Goal: Task Accomplishment & Management: Use online tool/utility

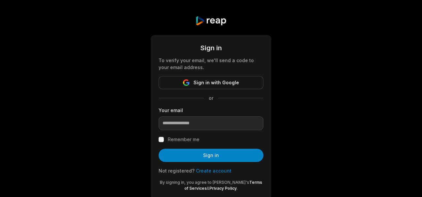
click at [217, 118] on input "email" at bounding box center [211, 123] width 105 height 14
type input "**********"
click at [191, 138] on label "Remember me" at bounding box center [184, 139] width 32 height 8
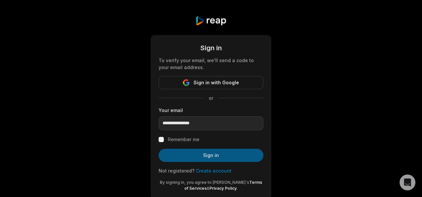
click at [192, 159] on button "Sign in" at bounding box center [211, 154] width 105 height 13
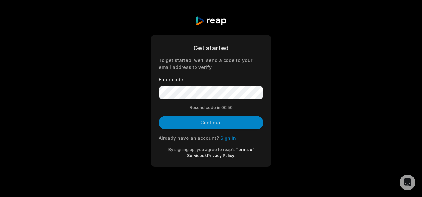
click at [202, 101] on form "Get started To get started, we'll send a code to your email address to verify. …" at bounding box center [211, 100] width 105 height 115
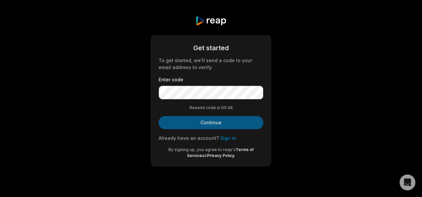
click at [199, 127] on button "Continue" at bounding box center [211, 122] width 105 height 13
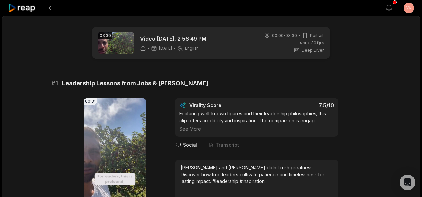
scroll to position [58, 0]
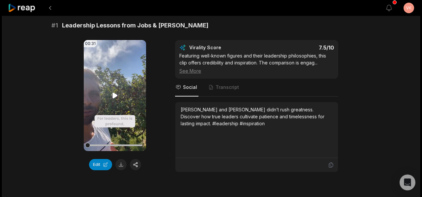
click at [115, 95] on icon at bounding box center [114, 95] width 5 height 6
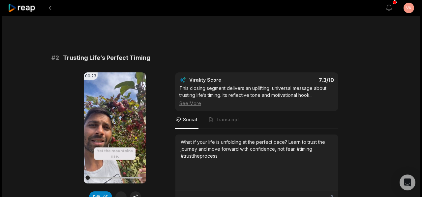
scroll to position [218, 0]
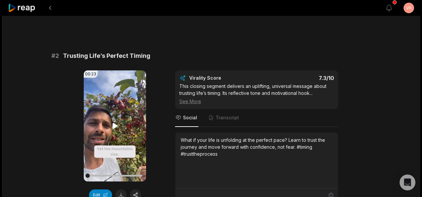
click at [114, 124] on icon at bounding box center [114, 126] width 5 height 6
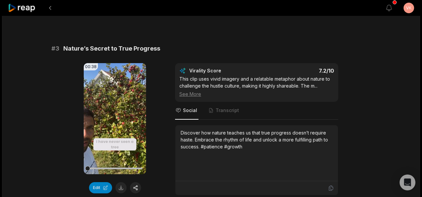
scroll to position [413, 0]
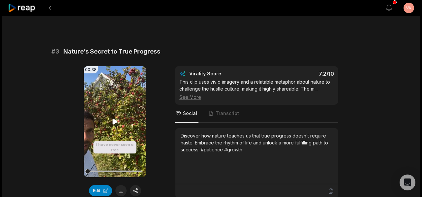
click at [114, 123] on icon at bounding box center [115, 121] width 8 height 8
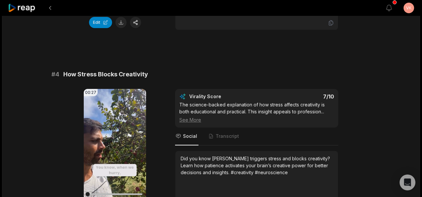
scroll to position [585, 0]
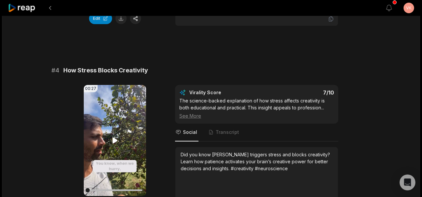
click at [115, 140] on icon at bounding box center [114, 140] width 5 height 6
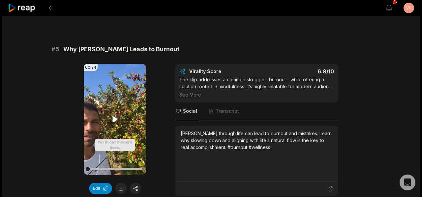
scroll to position [799, 0]
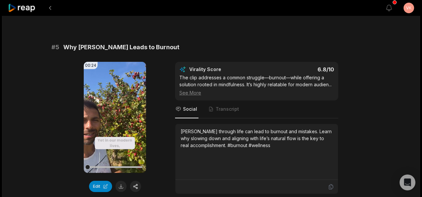
click at [194, 91] on div "See More" at bounding box center [256, 92] width 155 height 7
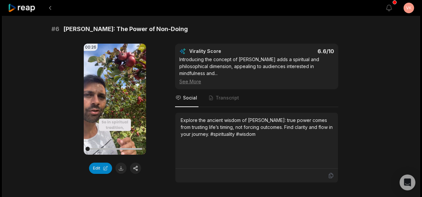
scroll to position [1050, 0]
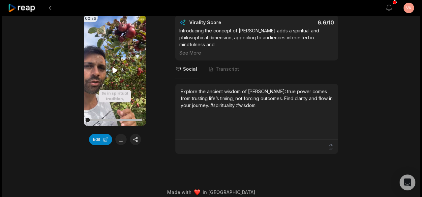
click at [115, 75] on video "Your browser does not support mp4 format." at bounding box center [115, 70] width 62 height 111
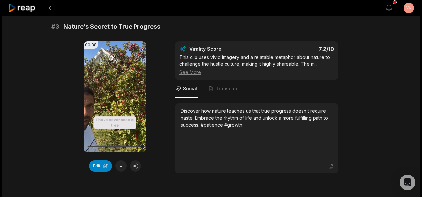
scroll to position [437, 0]
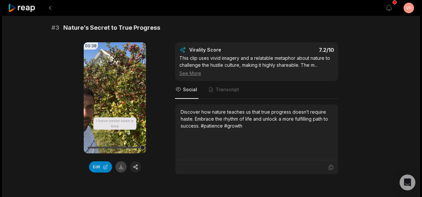
click at [123, 167] on button at bounding box center [120, 166] width 11 height 11
click at [105, 169] on button "Edit" at bounding box center [100, 166] width 23 height 11
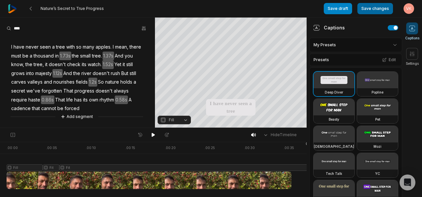
click at [366, 10] on button "Save changes" at bounding box center [376, 8] width 36 height 11
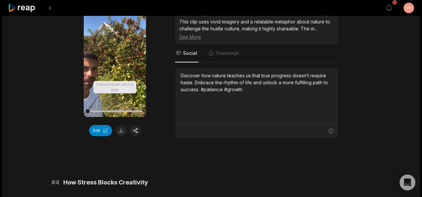
scroll to position [473, 0]
